Goal: Transaction & Acquisition: Obtain resource

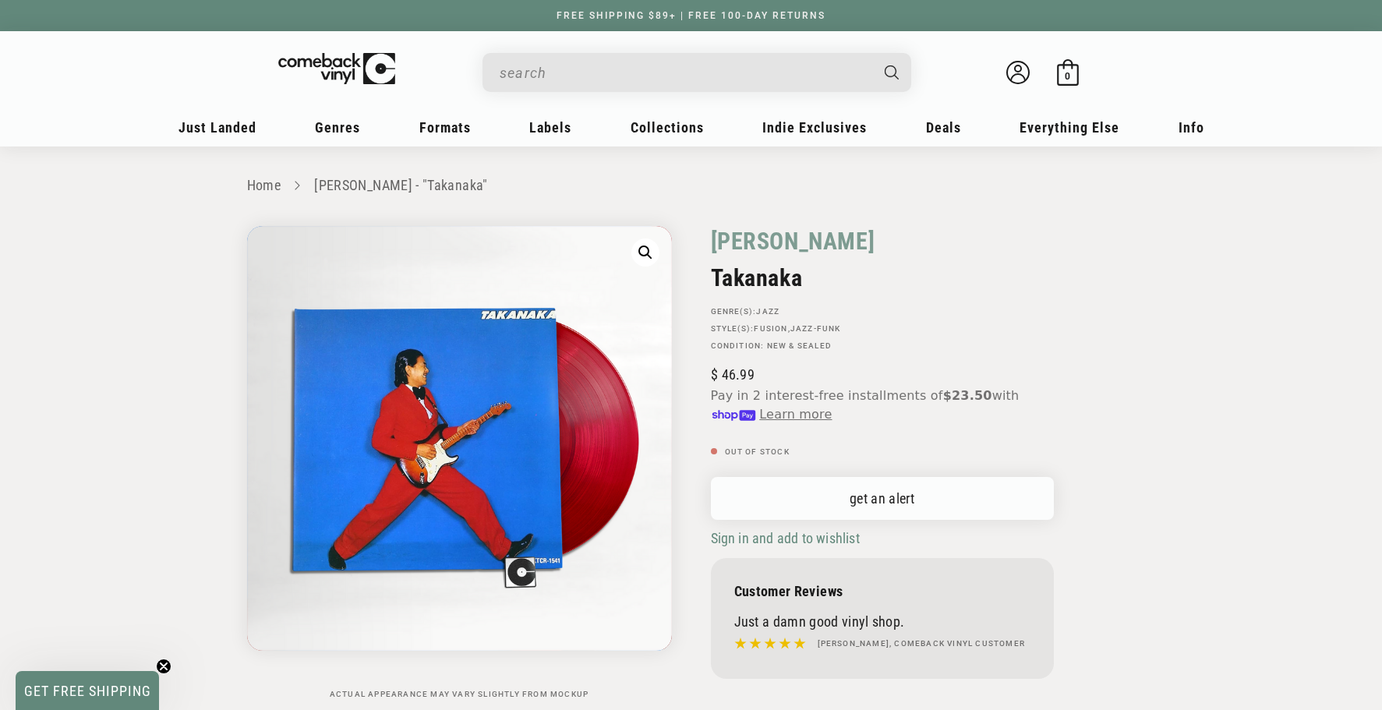
click at [926, 479] on link "get an alert" at bounding box center [882, 498] width 343 height 43
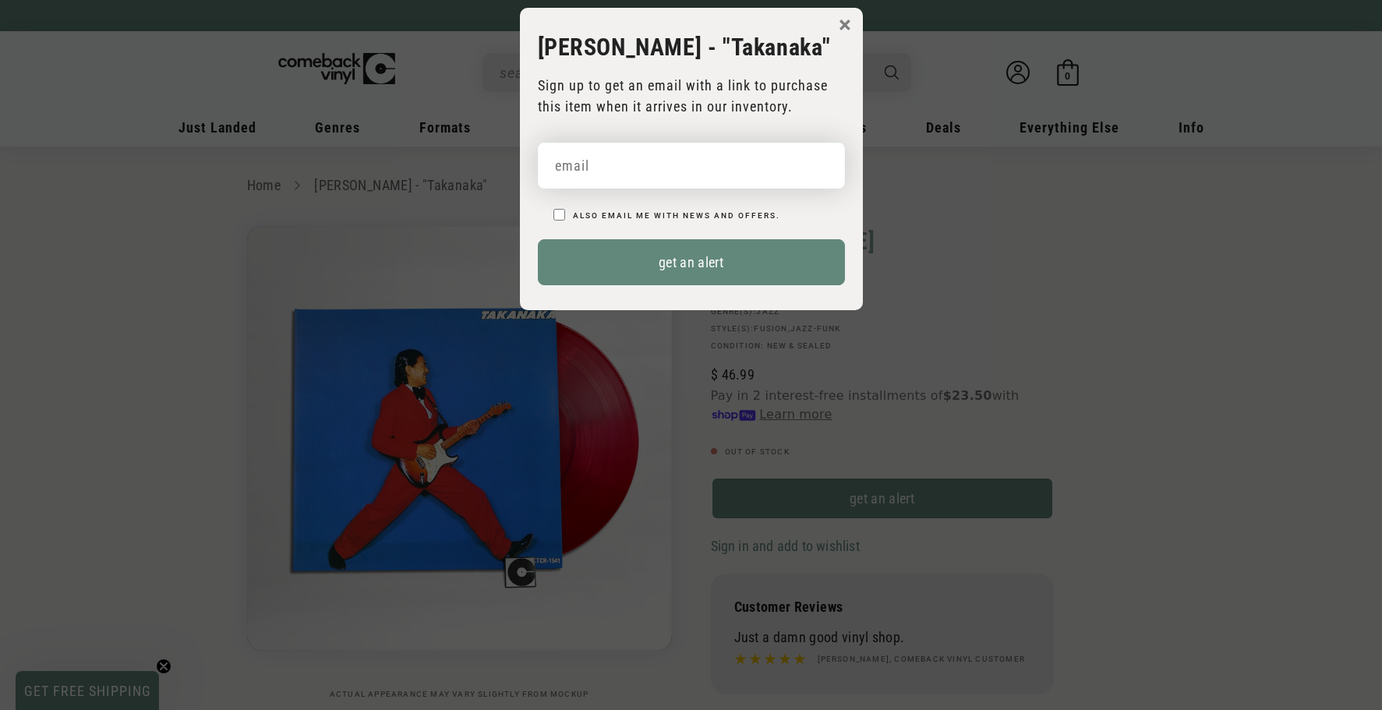
click at [731, 186] on input "email" at bounding box center [691, 166] width 307 height 46
paste input "opazobrandon@gmail.com"
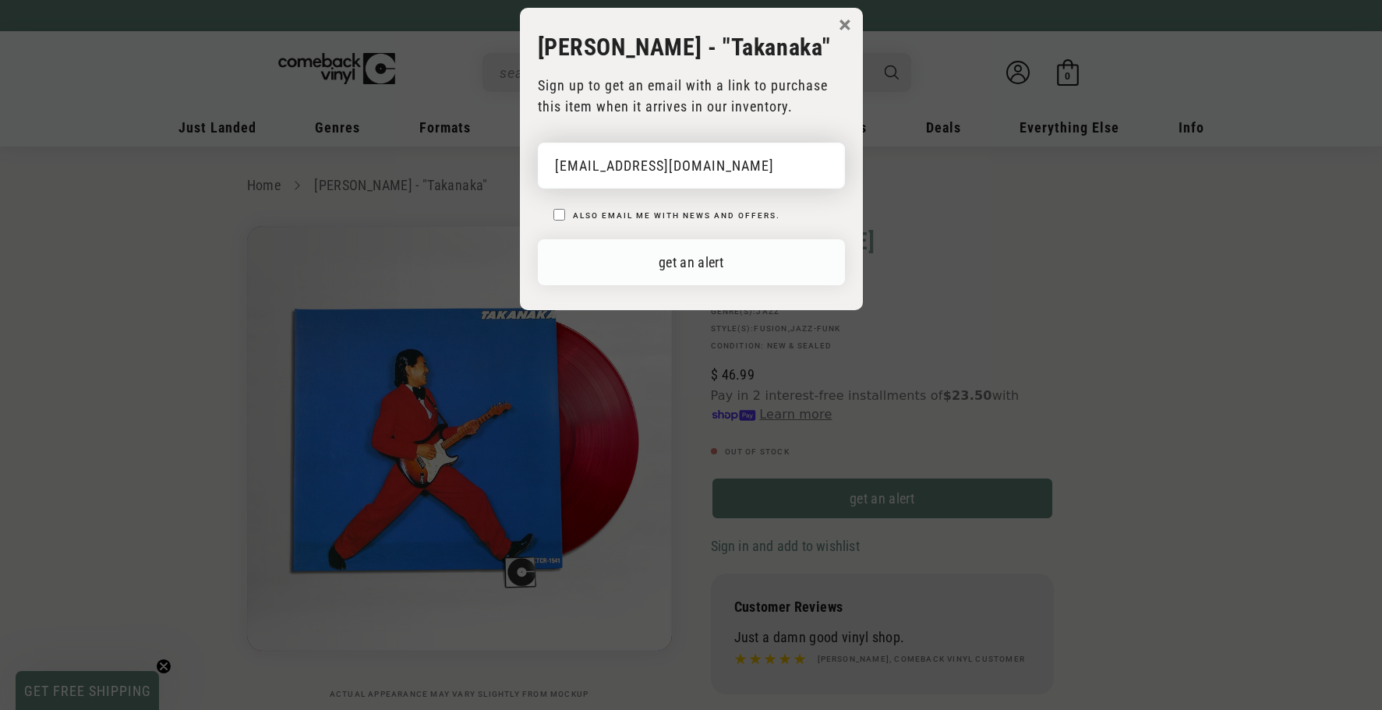
type input "opazobrandon@gmail.com"
click at [774, 281] on button "get an alert" at bounding box center [691, 262] width 307 height 46
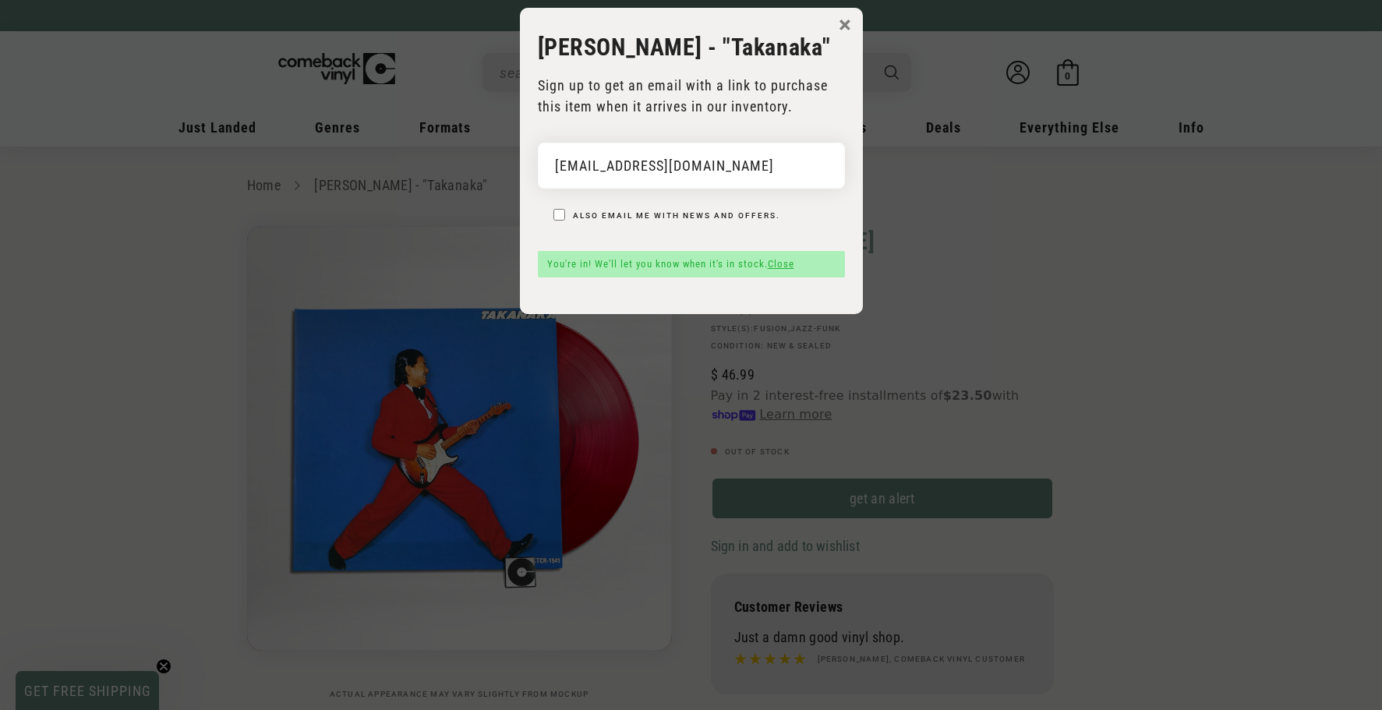
click at [790, 270] on link "Close" at bounding box center [781, 264] width 27 height 12
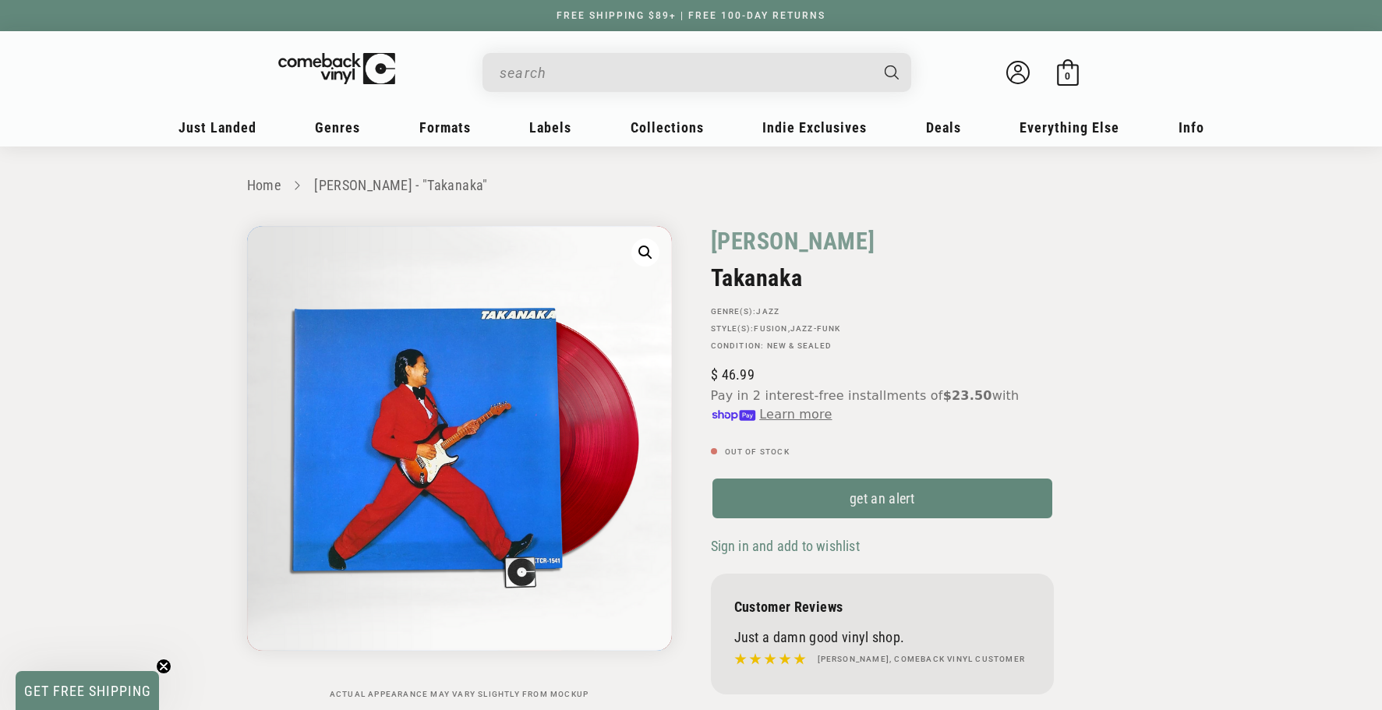
drag, startPoint x: 1340, startPoint y: 354, endPoint x: 1329, endPoint y: 352, distance: 11.8
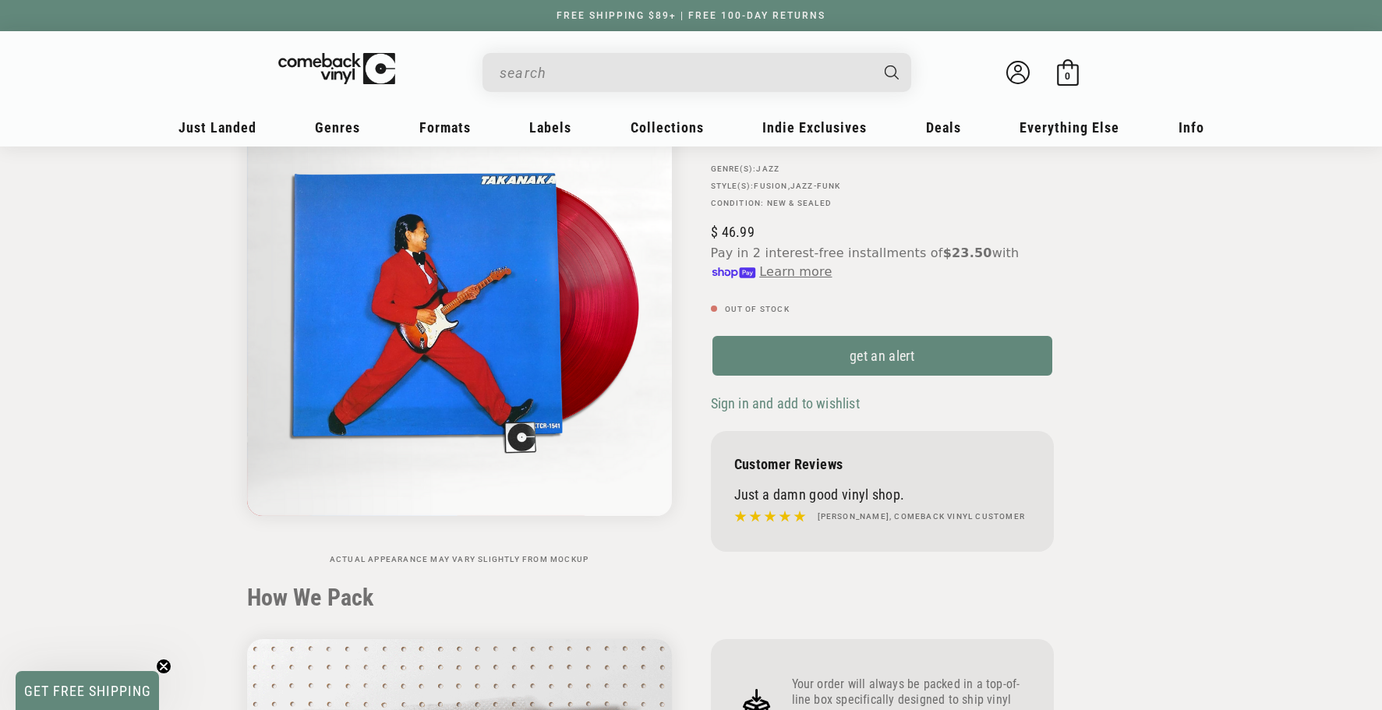
scroll to position [108, 0]
